Goal: Find specific page/section: Find specific page/section

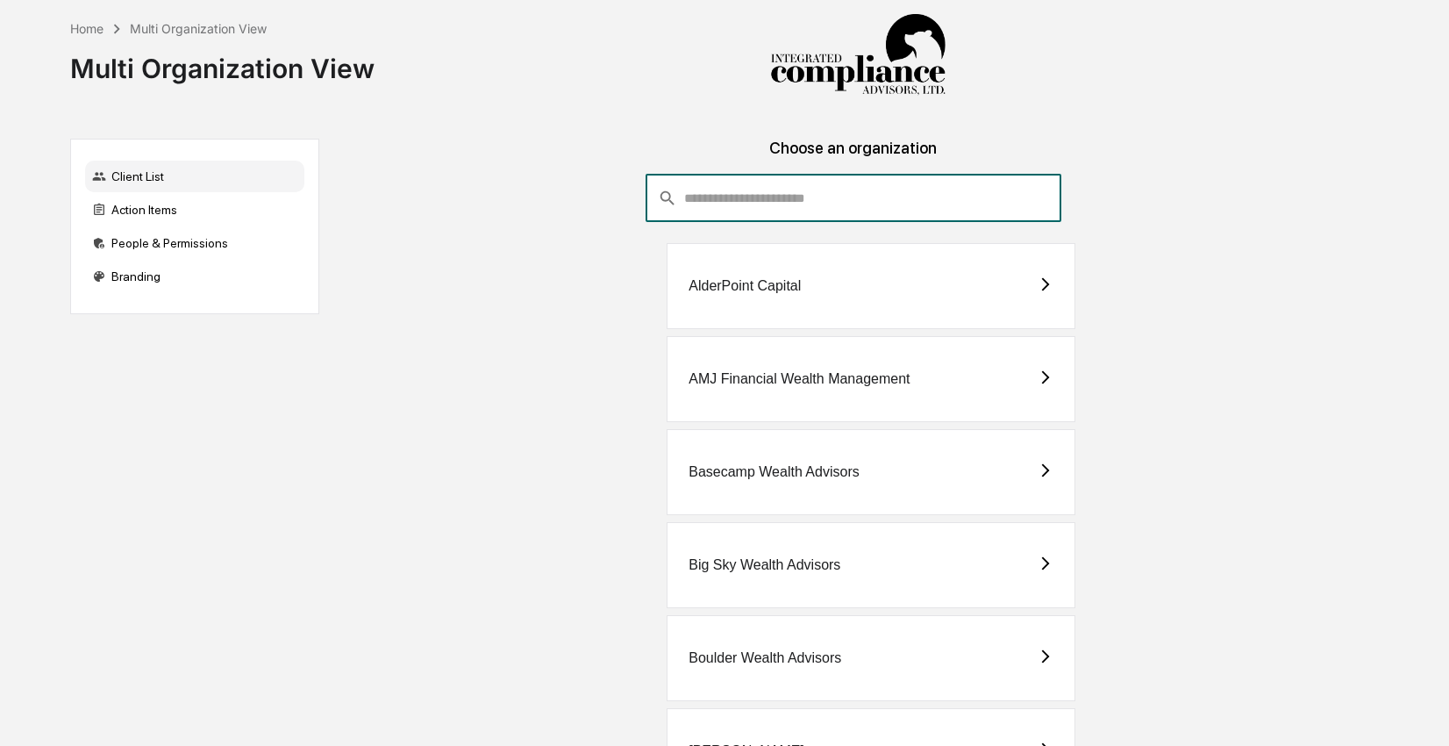
click at [703, 197] on input "consultant-dashboard__filter-organizations-search-bar" at bounding box center [872, 198] width 377 height 47
click at [553, 349] on div "AMJ Financial Wealth Management" at bounding box center [853, 379] width 1041 height 86
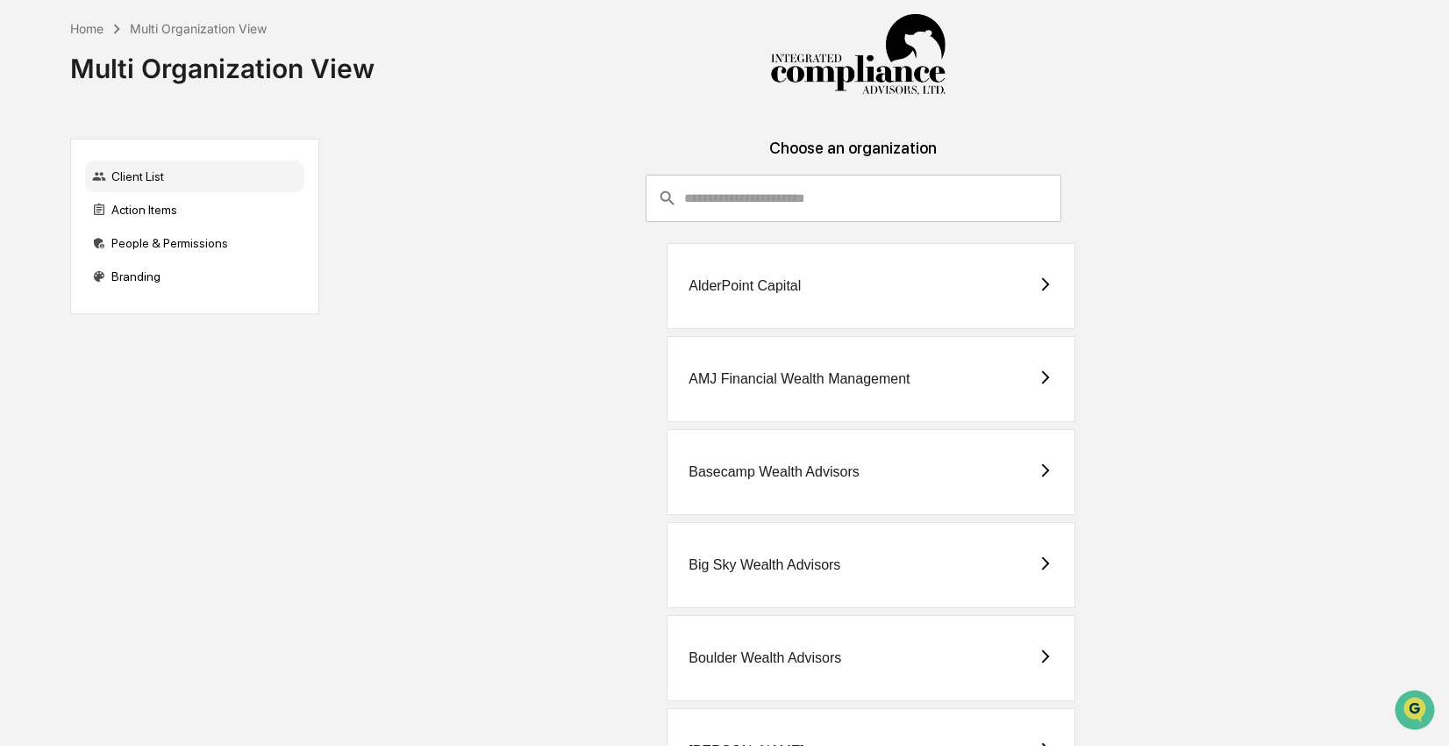
click at [775, 199] on input "consultant-dashboard__filter-organizations-search-bar" at bounding box center [872, 198] width 377 height 47
type input "*"
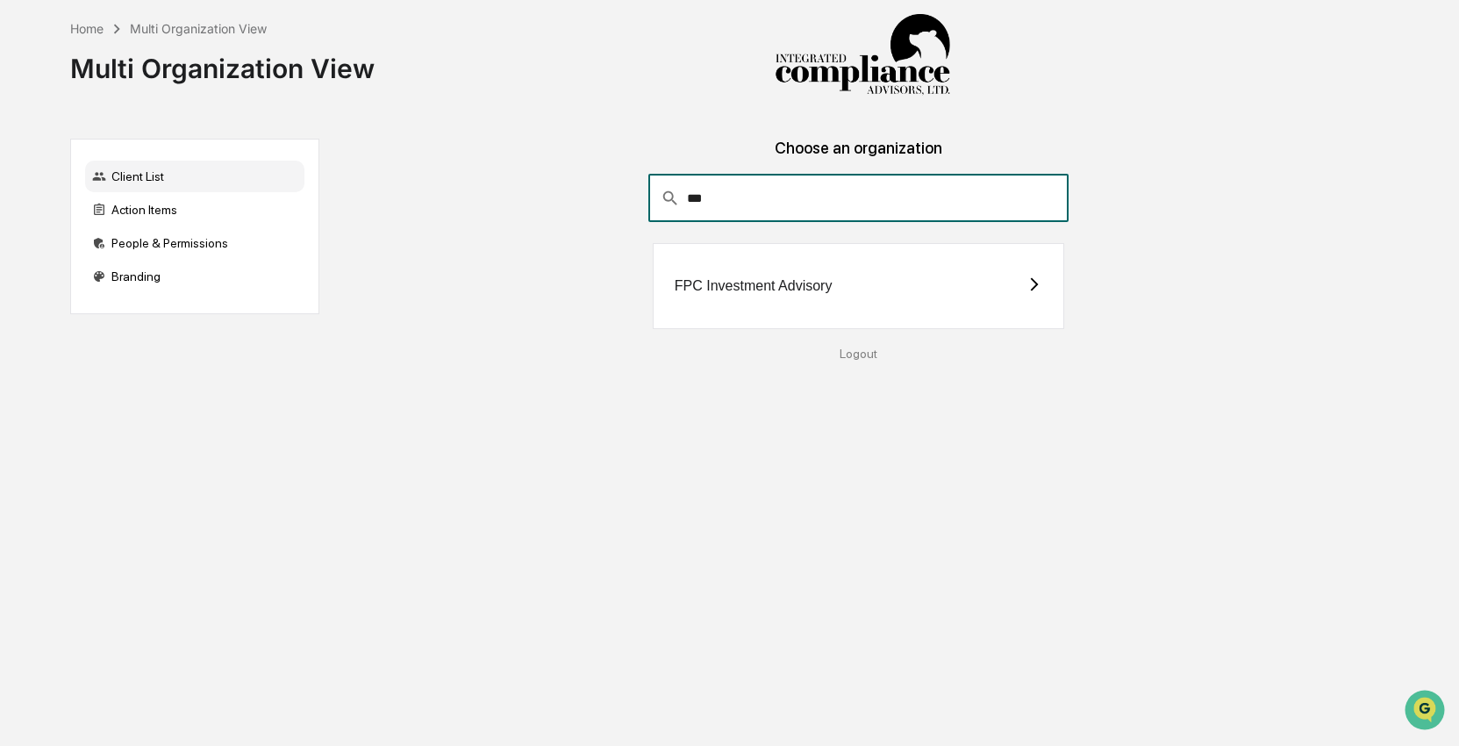
type input "***"
click at [801, 243] on div "FPC Investment Advisory" at bounding box center [858, 286] width 411 height 86
